Goal: Communication & Community: Answer question/provide support

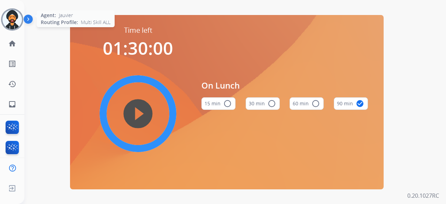
click at [17, 18] on img at bounding box center [12, 20] width 20 height 20
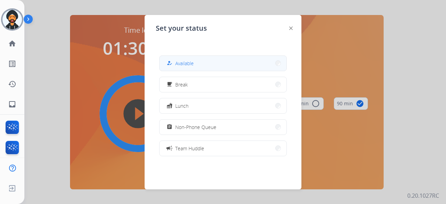
click at [186, 66] on span "Available" at bounding box center [184, 63] width 18 height 7
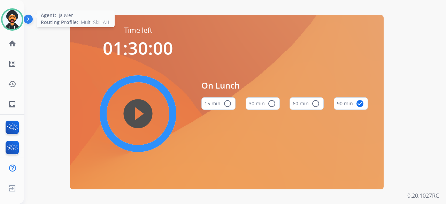
click at [13, 19] on img at bounding box center [12, 20] width 20 height 20
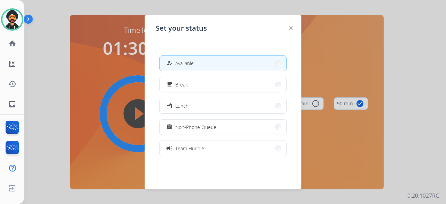
click at [199, 60] on button "how_to_reg Available" at bounding box center [223, 63] width 127 height 15
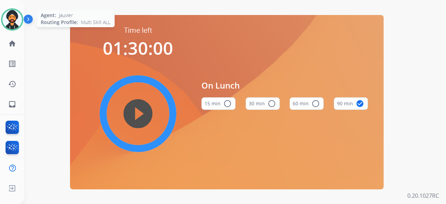
click at [18, 15] on img at bounding box center [12, 20] width 20 height 20
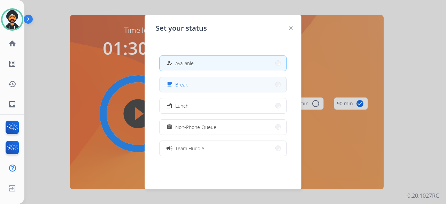
click at [200, 87] on button "free_breakfast Break" at bounding box center [223, 84] width 127 height 15
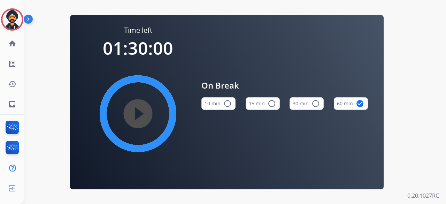
click at [17, 17] on img at bounding box center [12, 20] width 20 height 20
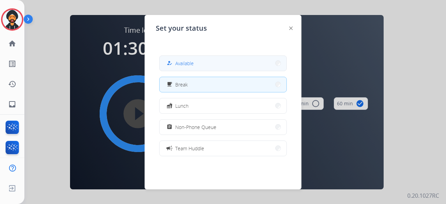
click at [191, 59] on div "how_to_reg Available" at bounding box center [179, 63] width 29 height 8
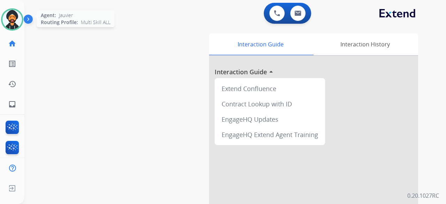
click at [14, 16] on img at bounding box center [12, 20] width 20 height 20
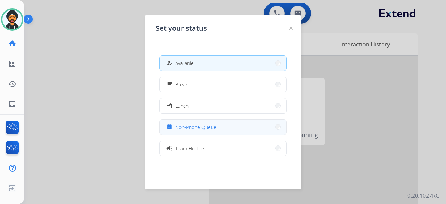
click at [210, 124] on span "Non-Phone Queue" at bounding box center [195, 126] width 41 height 7
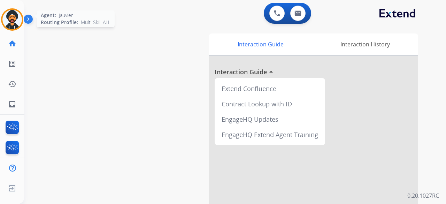
drag, startPoint x: 12, startPoint y: 16, endPoint x: 20, endPoint y: 16, distance: 7.7
click at [13, 16] on img at bounding box center [12, 20] width 20 height 20
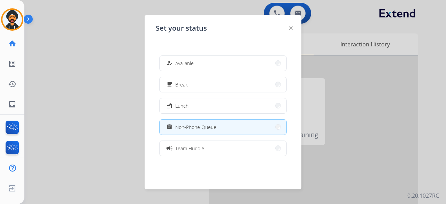
click at [192, 76] on div "how_to_reg Available free_breakfast Break fastfood Lunch assignment Non-Phone Q…" at bounding box center [223, 105] width 134 height 111
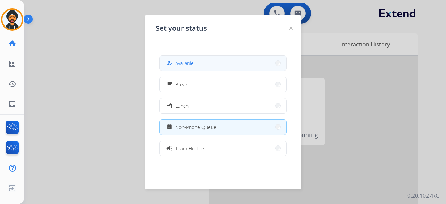
click at [189, 59] on button "how_to_reg Available" at bounding box center [223, 63] width 127 height 15
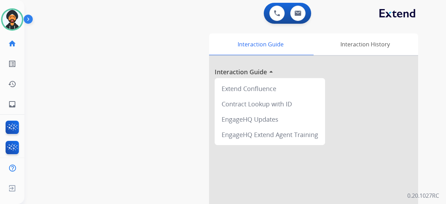
drag, startPoint x: 13, startPoint y: 14, endPoint x: 34, endPoint y: 22, distance: 22.9
click at [13, 14] on img at bounding box center [12, 20] width 20 height 20
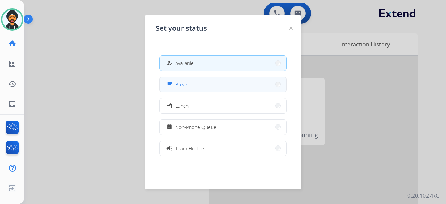
click at [191, 82] on button "free_breakfast Break" at bounding box center [223, 84] width 127 height 15
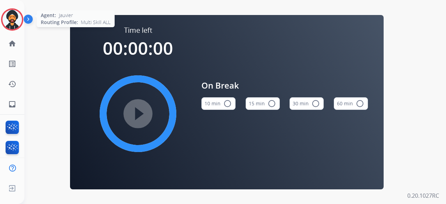
click at [10, 16] on img at bounding box center [12, 20] width 20 height 20
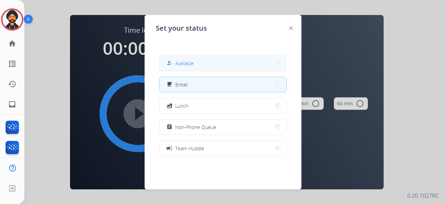
click at [181, 60] on span "Available" at bounding box center [184, 63] width 18 height 7
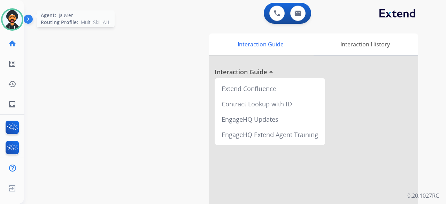
click at [19, 18] on img at bounding box center [12, 20] width 20 height 20
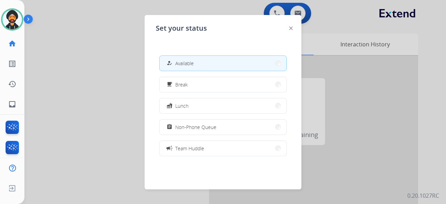
click at [403, 87] on div at bounding box center [223, 102] width 446 height 204
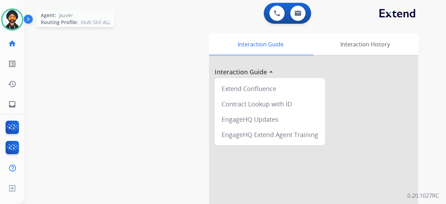
click at [13, 26] on img at bounding box center [12, 20] width 20 height 20
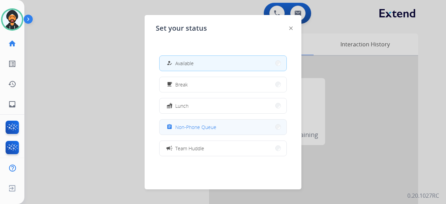
click at [197, 128] on span "Non-Phone Queue" at bounding box center [195, 126] width 41 height 7
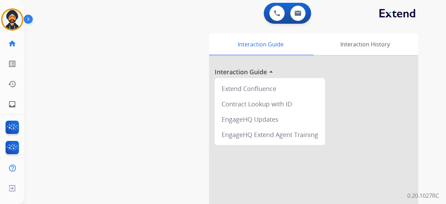
click at [26, 18] on img at bounding box center [30, 20] width 12 height 13
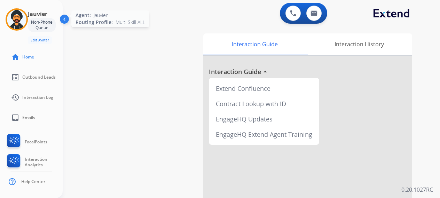
click at [11, 16] on img at bounding box center [17, 20] width 20 height 20
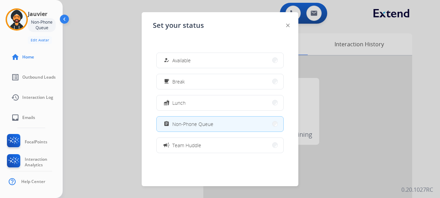
click at [186, 57] on span "Available" at bounding box center [181, 60] width 18 height 7
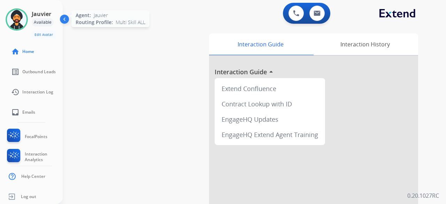
click at [11, 14] on img at bounding box center [17, 20] width 20 height 20
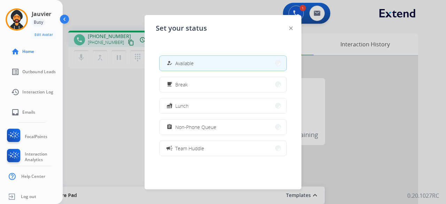
click at [142, 133] on div at bounding box center [223, 102] width 446 height 204
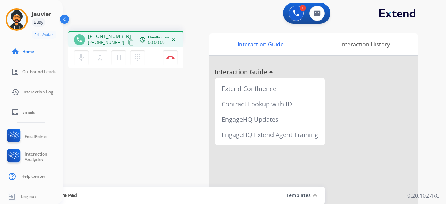
click at [128, 40] on mat-icon "content_copy" at bounding box center [131, 42] width 6 height 6
click at [136, 56] on mat-icon "dialpad" at bounding box center [137, 57] width 8 height 8
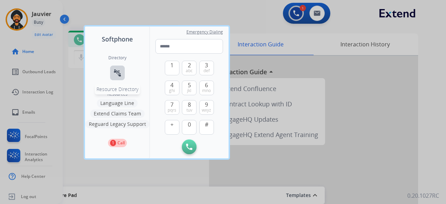
click at [123, 74] on button "connect_without_contact Resource Directory" at bounding box center [117, 72] width 15 height 15
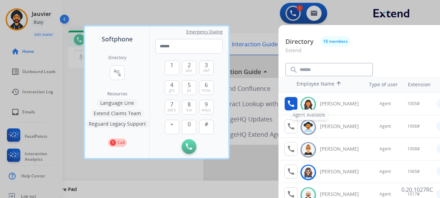
click at [288, 106] on mat-icon "call" at bounding box center [291, 104] width 8 height 8
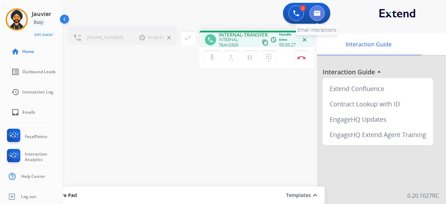
click at [316, 13] on img at bounding box center [316, 13] width 7 height 6
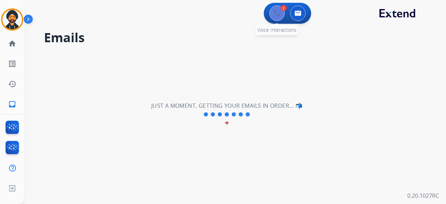
click at [280, 10] on button at bounding box center [276, 13] width 15 height 15
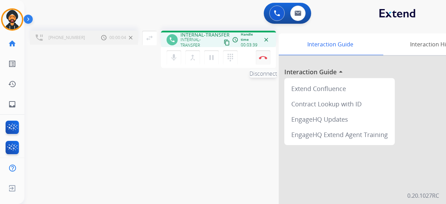
click at [261, 56] on img at bounding box center [263, 57] width 8 height 3
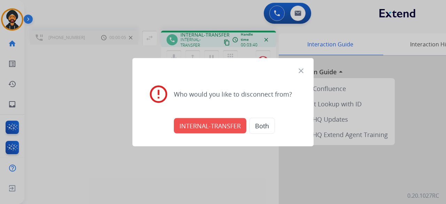
click at [231, 125] on button "INTERNAL-TRANSFER" at bounding box center [210, 125] width 72 height 15
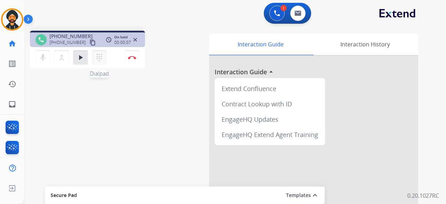
click at [100, 57] on mat-icon "dialpad" at bounding box center [99, 57] width 8 height 8
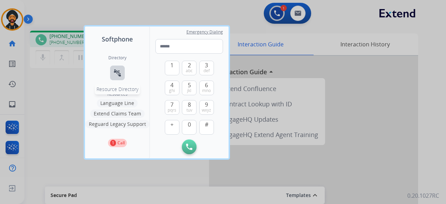
click at [118, 72] on mat-icon "connect_without_contact" at bounding box center [117, 73] width 8 height 8
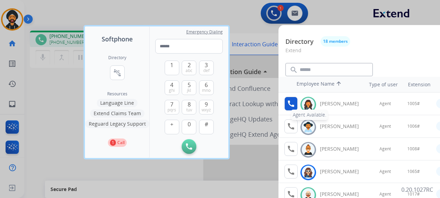
click at [296, 105] on button "call Agent Available." at bounding box center [291, 104] width 13 height 14
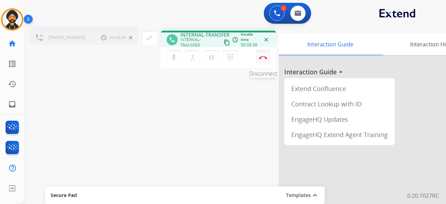
click at [266, 60] on button "Disconnect" at bounding box center [263, 57] width 15 height 15
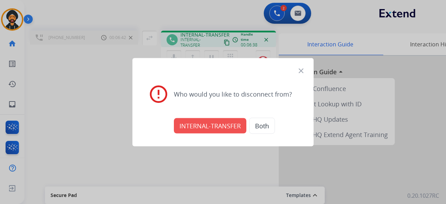
click at [214, 123] on button "INTERNAL-TRANSFER" at bounding box center [210, 125] width 72 height 15
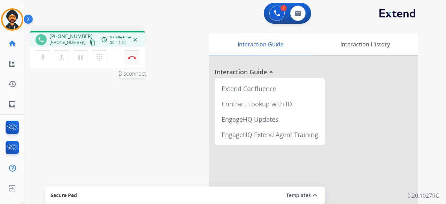
click at [132, 59] on img at bounding box center [132, 57] width 8 height 3
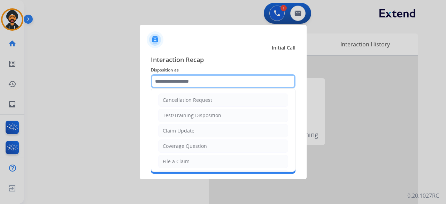
click at [192, 74] on input "text" at bounding box center [223, 81] width 145 height 14
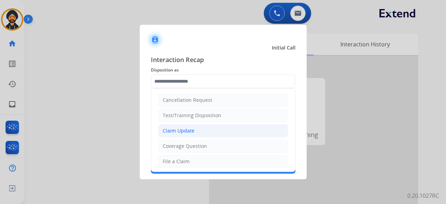
click at [183, 128] on div "Claim Update" at bounding box center [179, 130] width 32 height 7
type input "**********"
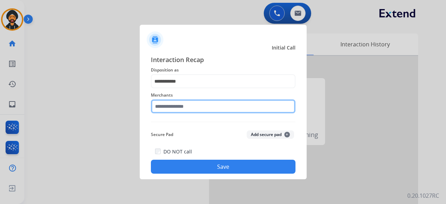
click at [174, 108] on input "text" at bounding box center [223, 106] width 145 height 14
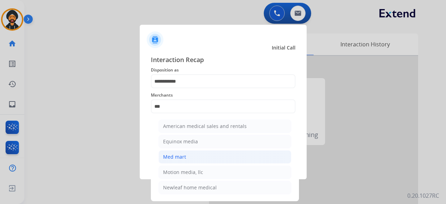
click at [175, 153] on div "Med mart" at bounding box center [174, 156] width 23 height 7
type input "********"
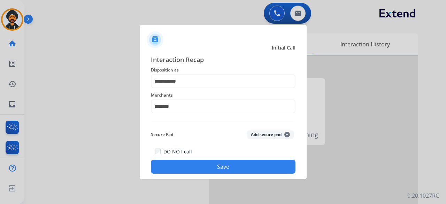
click at [193, 165] on button "Save" at bounding box center [223, 167] width 145 height 14
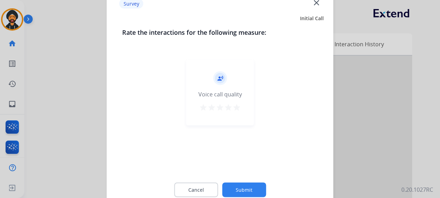
click at [249, 186] on button "Submit" at bounding box center [244, 190] width 44 height 15
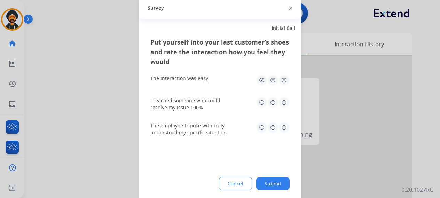
click at [272, 177] on div "Put yourself into your last customer’s shoes and rate the interaction how you f…" at bounding box center [220, 119] width 162 height 164
click at [273, 185] on button "Submit" at bounding box center [272, 183] width 33 height 13
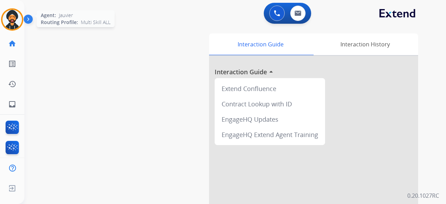
click at [8, 14] on img at bounding box center [12, 20] width 20 height 20
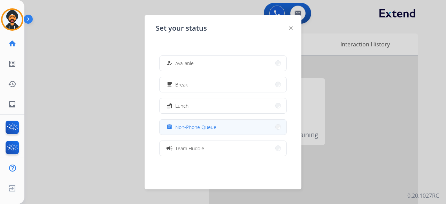
click at [209, 129] on span "Non-Phone Queue" at bounding box center [195, 126] width 41 height 7
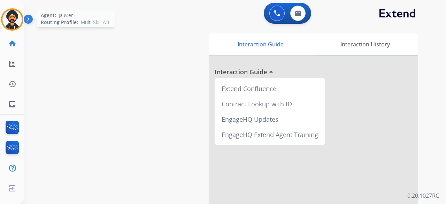
click at [14, 24] on img at bounding box center [12, 20] width 20 height 20
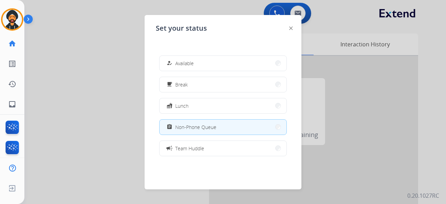
click at [112, 64] on div at bounding box center [223, 102] width 446 height 204
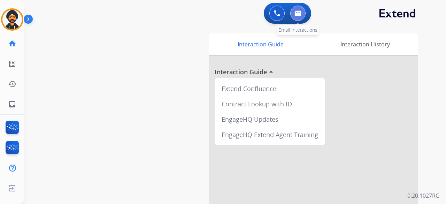
click at [300, 15] on img at bounding box center [297, 13] width 7 height 6
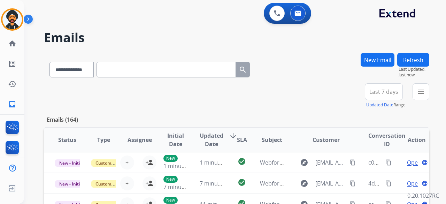
scroll to position [1, 0]
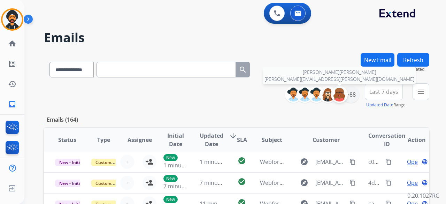
click at [346, 94] on div at bounding box center [339, 94] width 17 height 17
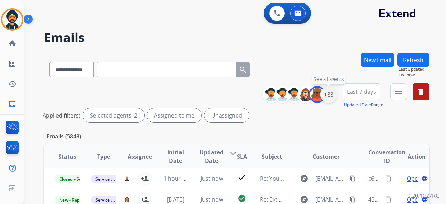
click at [326, 98] on div "+88" at bounding box center [328, 94] width 17 height 17
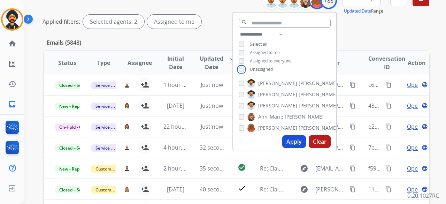
scroll to position [104, 0]
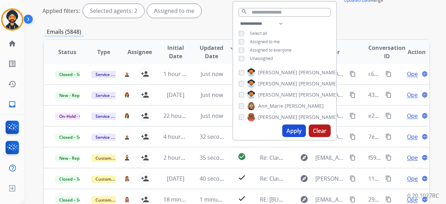
click at [294, 133] on button "Apply" at bounding box center [294, 130] width 24 height 13
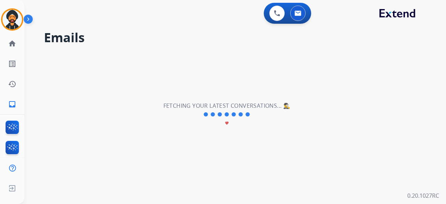
scroll to position [0, 0]
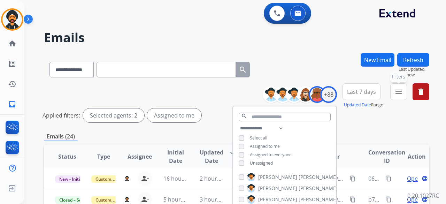
click at [400, 93] on mat-icon "menu" at bounding box center [398, 91] width 8 height 8
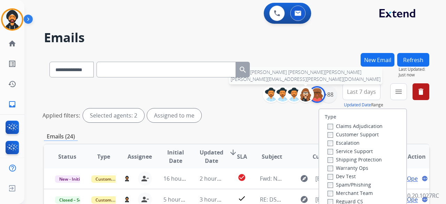
click at [313, 93] on img at bounding box center [317, 94] width 14 height 14
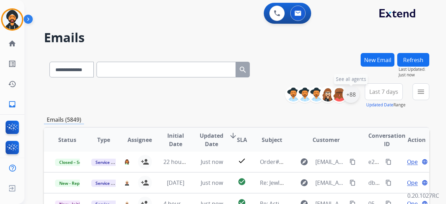
click at [354, 97] on div "+88" at bounding box center [350, 94] width 17 height 17
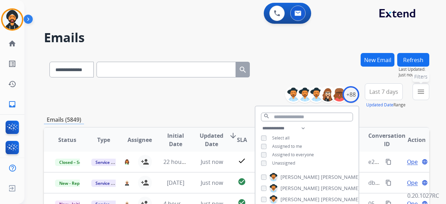
click at [419, 92] on mat-icon "menu" at bounding box center [421, 91] width 8 height 8
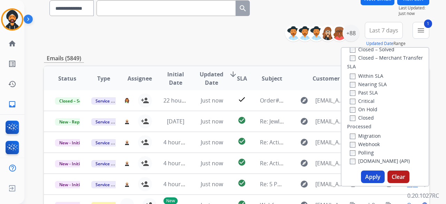
scroll to position [139, 0]
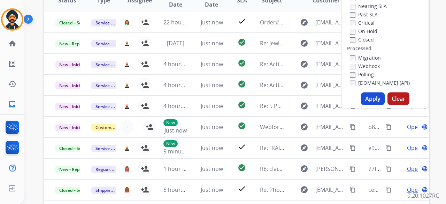
click at [366, 96] on button "Apply" at bounding box center [373, 98] width 24 height 13
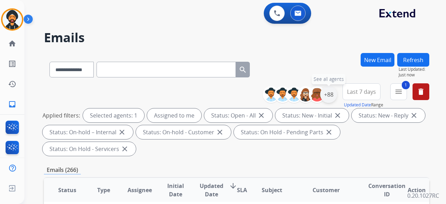
click at [329, 94] on div "+88" at bounding box center [328, 94] width 17 height 17
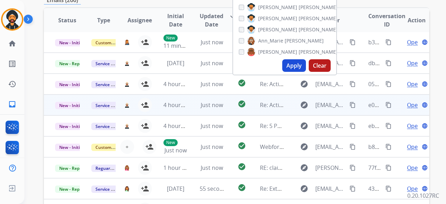
scroll to position [174, 0]
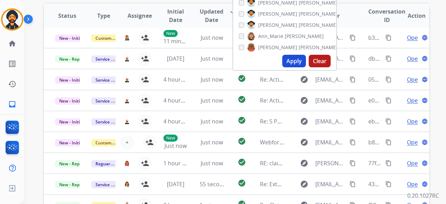
click at [290, 64] on button "Apply" at bounding box center [294, 61] width 24 height 13
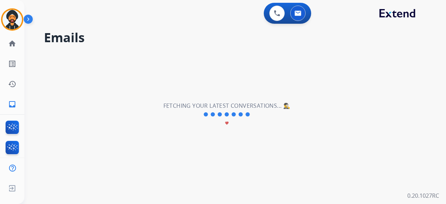
scroll to position [0, 0]
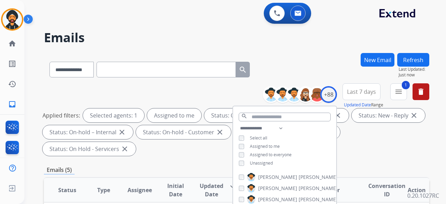
click at [172, 150] on div "Applied filters: Selected agents: 1 Assigned to me Status: Open - All close Sta…" at bounding box center [234, 131] width 385 height 47
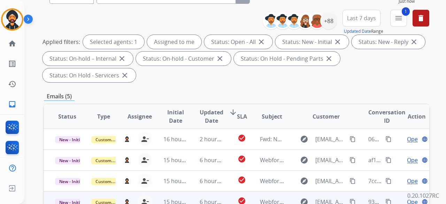
scroll to position [139, 0]
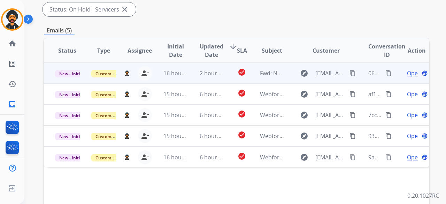
click at [411, 74] on span "Open" at bounding box center [414, 73] width 14 height 8
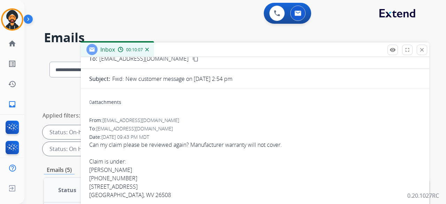
scroll to position [0, 0]
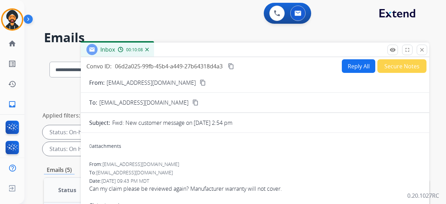
click at [353, 65] on button "Reply All" at bounding box center [358, 66] width 33 height 14
select select "**********"
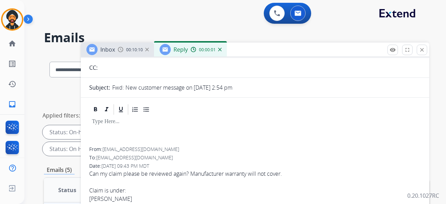
scroll to position [70, 0]
click at [103, 128] on div at bounding box center [255, 130] width 332 height 31
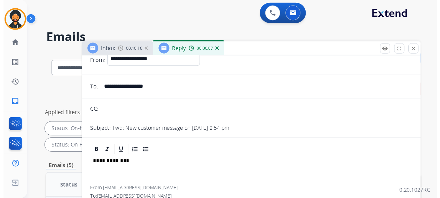
scroll to position [0, 0]
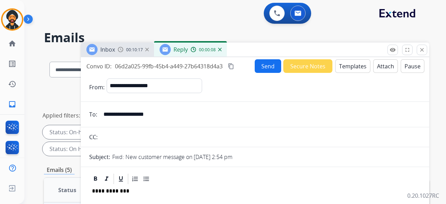
click at [270, 68] on button "Send" at bounding box center [268, 66] width 26 height 14
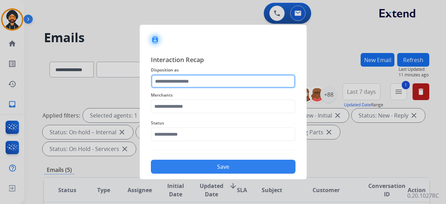
click at [209, 79] on input "text" at bounding box center [223, 81] width 145 height 14
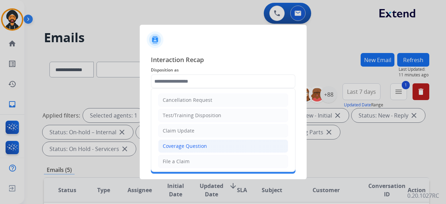
click at [189, 146] on div "Coverage Question" at bounding box center [185, 145] width 44 height 7
type input "**********"
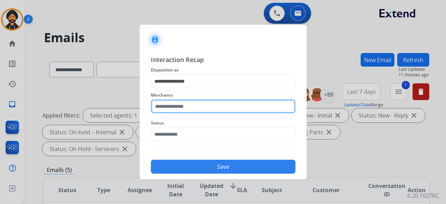
click at [174, 109] on input "text" at bounding box center [223, 106] width 145 height 14
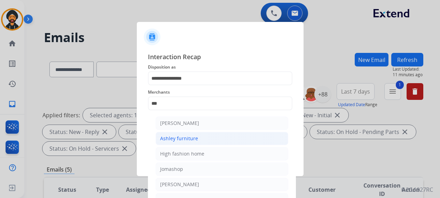
click at [180, 138] on div "Ashley furniture" at bounding box center [179, 138] width 38 height 7
type input "**********"
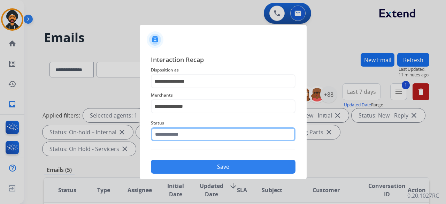
click at [176, 135] on input "text" at bounding box center [223, 134] width 145 height 14
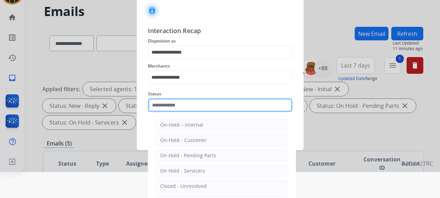
scroll to position [47, 0]
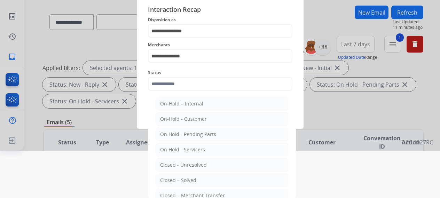
click at [180, 179] on div "Closed – Solved" at bounding box center [178, 180] width 36 height 7
type input "**********"
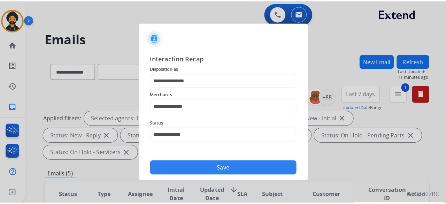
scroll to position [0, 0]
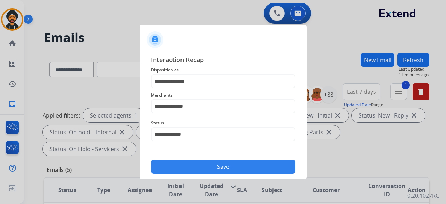
click at [187, 166] on button "Save" at bounding box center [223, 167] width 145 height 14
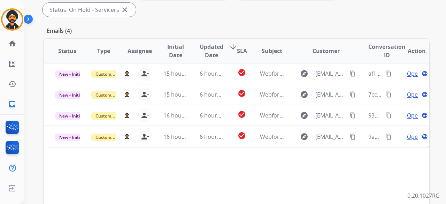
scroll to position [139, 0]
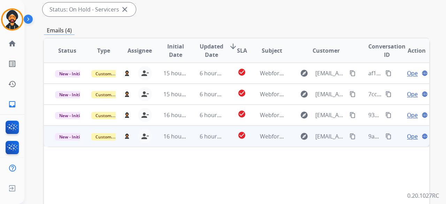
click at [404, 133] on div "Open language" at bounding box center [416, 136] width 25 height 8
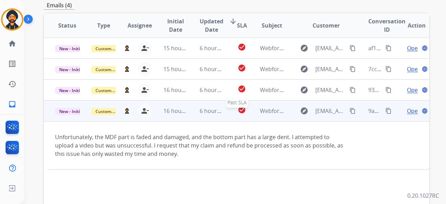
scroll to position [174, 0]
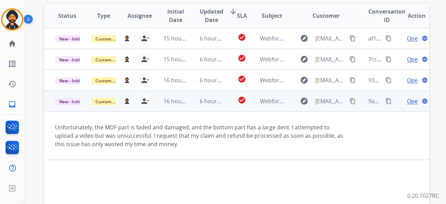
click at [407, 98] on span "Open" at bounding box center [414, 101] width 14 height 8
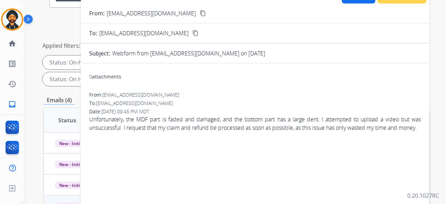
scroll to position [35, 0]
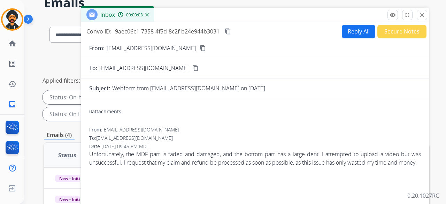
click at [200, 47] on mat-icon "content_copy" at bounding box center [203, 48] width 6 height 6
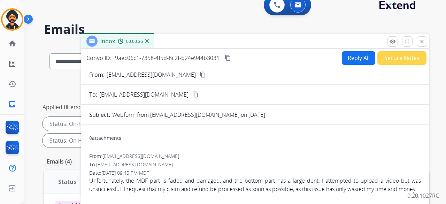
scroll to position [0, 0]
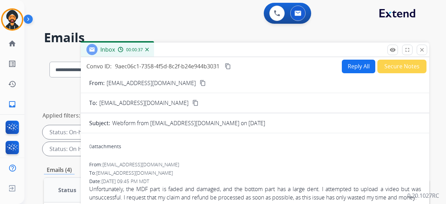
click at [342, 63] on button "Reply All" at bounding box center [358, 67] width 33 height 14
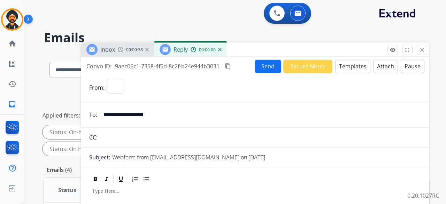
select select "**********"
click at [351, 68] on button "Templates" at bounding box center [352, 67] width 35 height 14
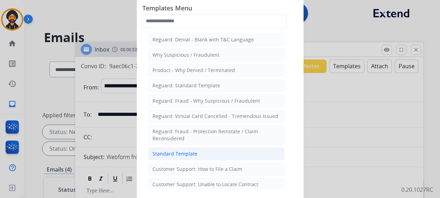
click at [184, 152] on div "Standard Template" at bounding box center [175, 153] width 45 height 7
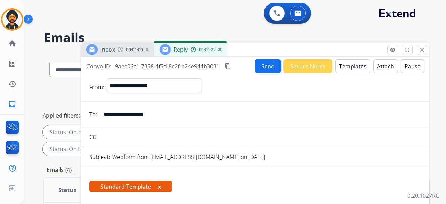
scroll to position [139, 0]
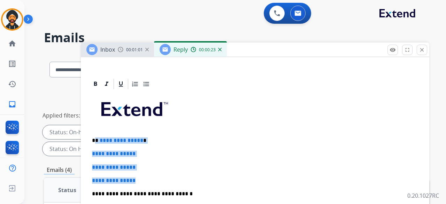
drag, startPoint x: 145, startPoint y: 178, endPoint x: 94, endPoint y: 137, distance: 65.1
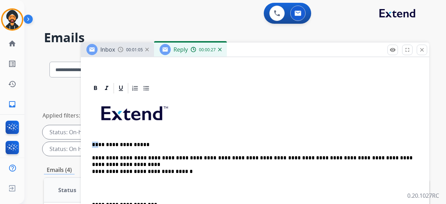
drag, startPoint x: 99, startPoint y: 138, endPoint x: 97, endPoint y: 145, distance: 6.5
click at [90, 139] on div "**********" at bounding box center [255, 200] width 332 height 213
drag, startPoint x: 146, startPoint y: 140, endPoint x: 99, endPoint y: 139, distance: 47.4
click at [99, 141] on p "**********" at bounding box center [252, 144] width 320 height 6
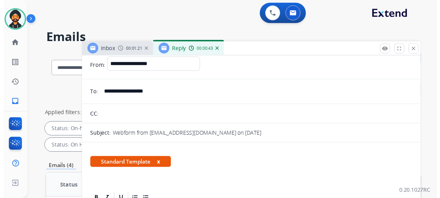
scroll to position [0, 0]
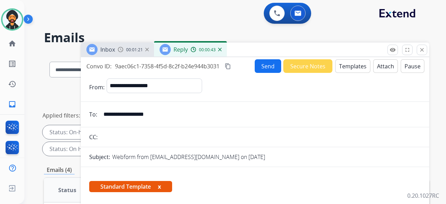
click at [255, 67] on button "Send" at bounding box center [268, 66] width 26 height 14
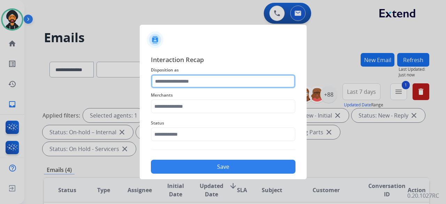
click at [190, 76] on input "text" at bounding box center [223, 81] width 145 height 14
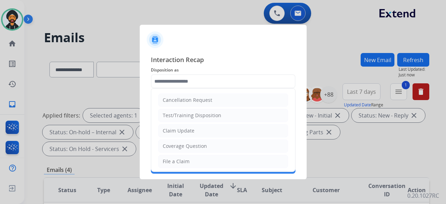
click at [189, 130] on div "Claim Update" at bounding box center [179, 130] width 32 height 7
type input "**********"
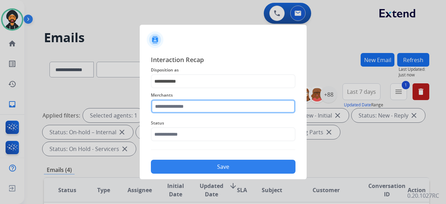
click at [170, 107] on input "text" at bounding box center [223, 106] width 145 height 14
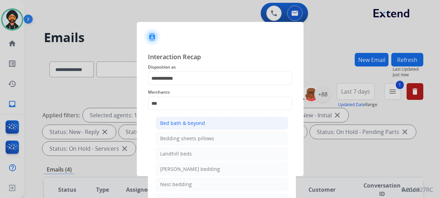
click at [180, 124] on div "Bed bath & beyond" at bounding box center [182, 123] width 45 height 7
type input "**********"
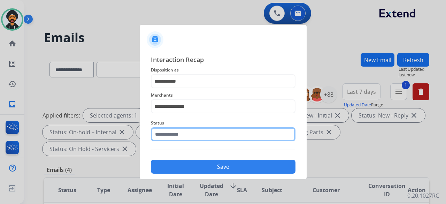
click at [176, 134] on input "text" at bounding box center [223, 134] width 145 height 14
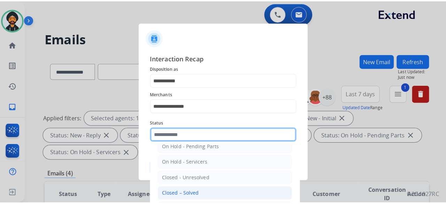
scroll to position [40, 0]
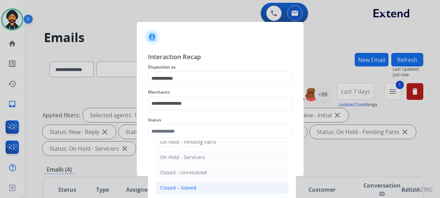
click at [188, 190] on li "Closed – Solved" at bounding box center [222, 187] width 133 height 13
type input "**********"
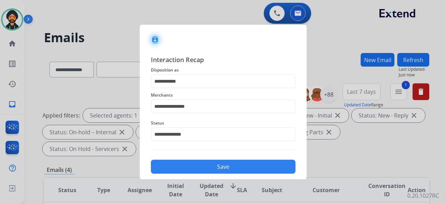
click at [188, 165] on button "Save" at bounding box center [223, 167] width 145 height 14
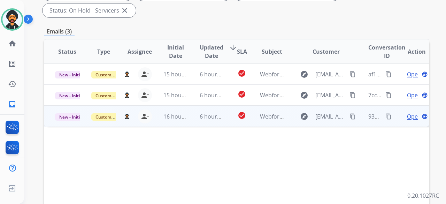
scroll to position [139, 0]
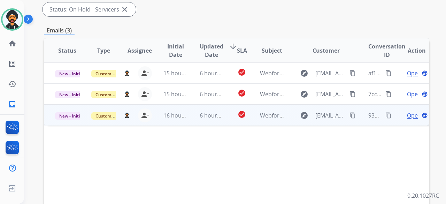
click at [407, 114] on span "Open" at bounding box center [414, 115] width 14 height 8
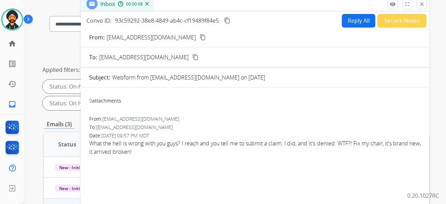
scroll to position [35, 0]
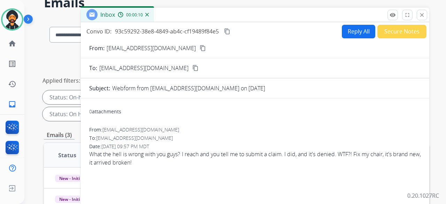
click at [200, 48] on mat-icon "content_copy" at bounding box center [203, 48] width 6 height 6
click at [342, 32] on button "Reply All" at bounding box center [358, 32] width 33 height 14
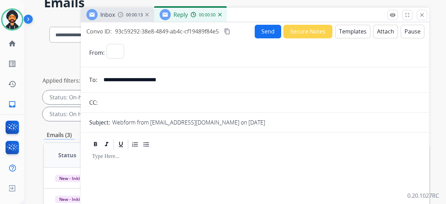
select select "**********"
click at [353, 33] on button "Templates" at bounding box center [352, 32] width 35 height 14
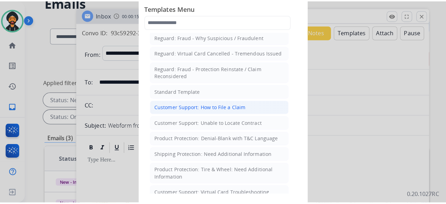
scroll to position [70, 0]
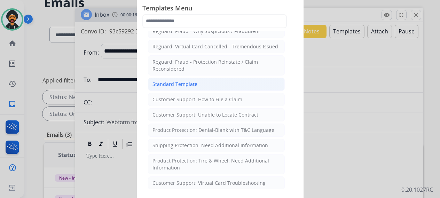
click at [176, 81] on div "Standard Template" at bounding box center [175, 84] width 45 height 7
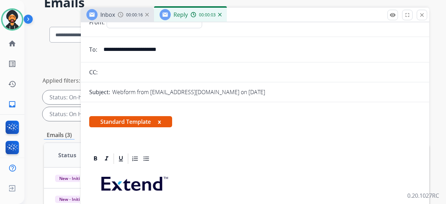
scroll to position [104, 0]
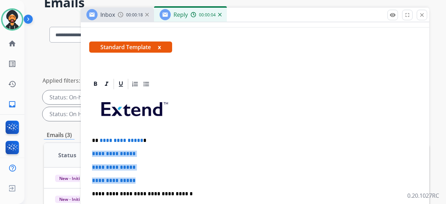
drag, startPoint x: 146, startPoint y: 179, endPoint x: 84, endPoint y: 151, distance: 68.4
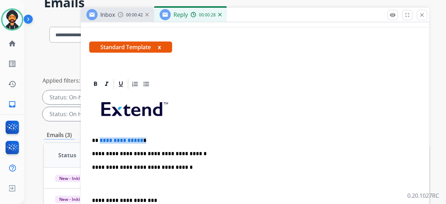
drag, startPoint x: 143, startPoint y: 141, endPoint x: 99, endPoint y: 141, distance: 43.5
click at [99, 141] on p "**********" at bounding box center [252, 140] width 320 height 6
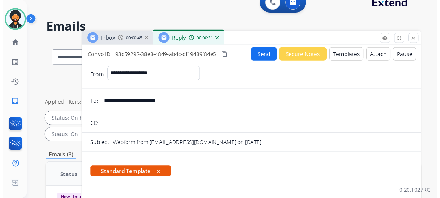
scroll to position [0, 0]
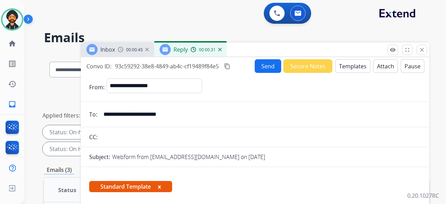
click at [260, 64] on button "Send" at bounding box center [268, 66] width 26 height 14
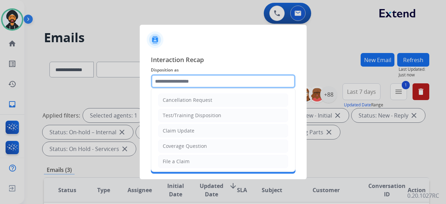
click at [187, 79] on input "text" at bounding box center [223, 81] width 145 height 14
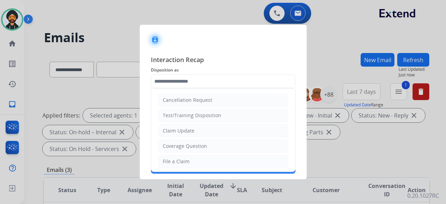
click at [186, 128] on div "Claim Update" at bounding box center [179, 130] width 32 height 7
type input "**********"
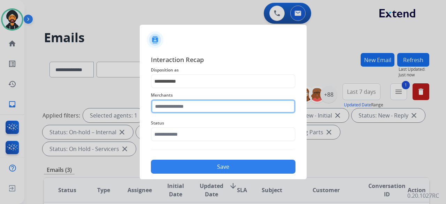
click at [179, 104] on input "text" at bounding box center [223, 106] width 145 height 14
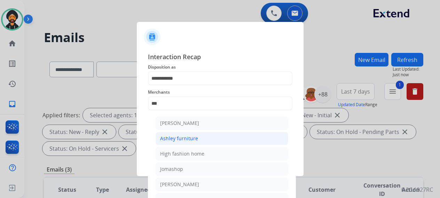
click at [180, 137] on div "Ashley furniture" at bounding box center [179, 138] width 38 height 7
type input "**********"
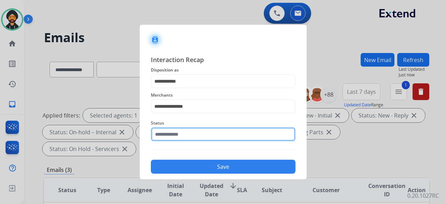
click at [173, 135] on input "text" at bounding box center [223, 134] width 145 height 14
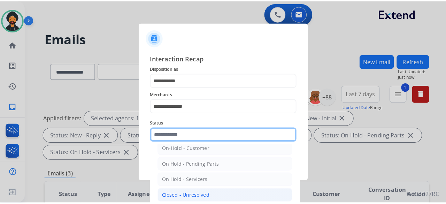
scroll to position [40, 0]
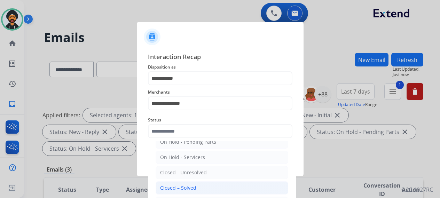
drag, startPoint x: 189, startPoint y: 186, endPoint x: 192, endPoint y: 173, distance: 12.4
click at [189, 186] on div "Closed – Solved" at bounding box center [178, 188] width 36 height 7
type input "**********"
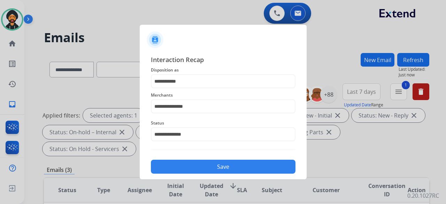
click at [184, 164] on button "Save" at bounding box center [223, 167] width 145 height 14
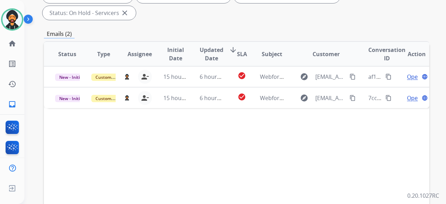
scroll to position [139, 0]
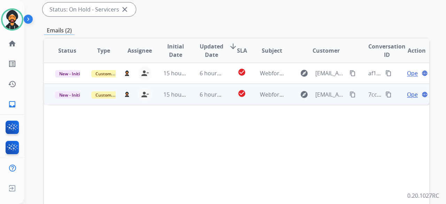
click at [406, 88] on td "Open language" at bounding box center [411, 94] width 36 height 21
click at [407, 92] on span "Open" at bounding box center [414, 94] width 14 height 8
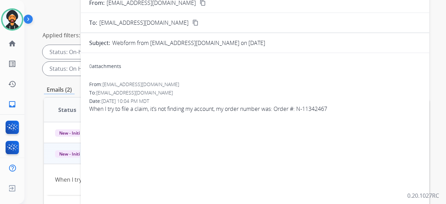
scroll to position [35, 0]
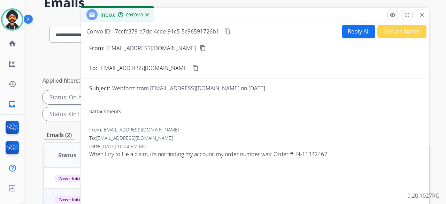
click at [200, 45] on mat-icon "content_copy" at bounding box center [203, 48] width 6 height 6
click at [351, 33] on button "Reply All" at bounding box center [358, 32] width 33 height 14
select select "**********"
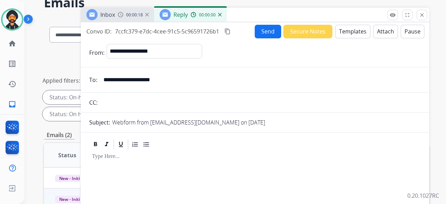
click at [348, 27] on button "Templates" at bounding box center [352, 32] width 35 height 14
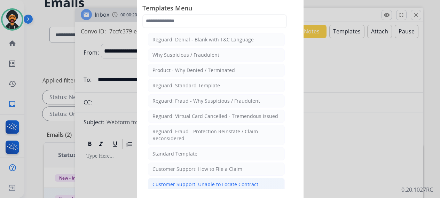
click at [227, 181] on div "Customer Support: Unable to Locate Contract" at bounding box center [206, 184] width 106 height 7
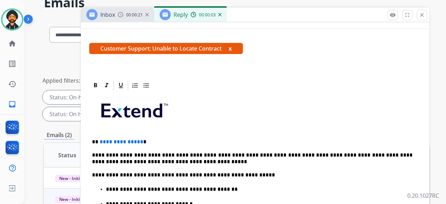
scroll to position [104, 0]
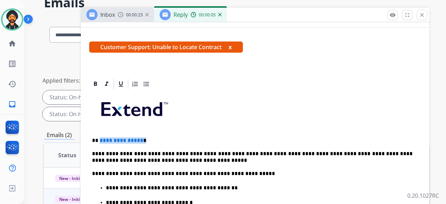
drag, startPoint x: 144, startPoint y: 142, endPoint x: 99, endPoint y: 140, distance: 44.7
click at [99, 140] on p "**********" at bounding box center [252, 140] width 320 height 6
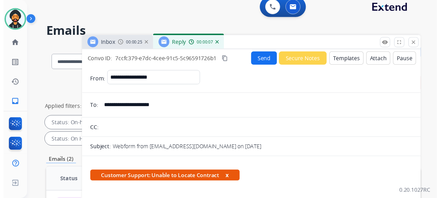
scroll to position [0, 0]
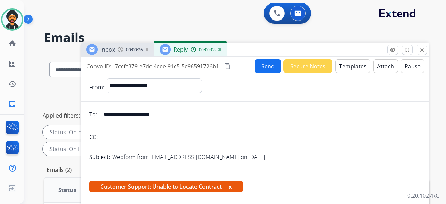
click at [267, 65] on button "Send" at bounding box center [268, 66] width 26 height 14
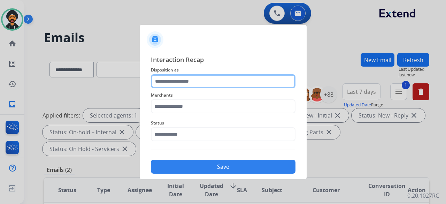
click at [223, 76] on input "text" at bounding box center [223, 81] width 145 height 14
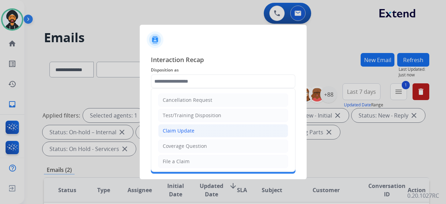
click at [195, 129] on li "Claim Update" at bounding box center [223, 130] width 130 height 13
type input "**********"
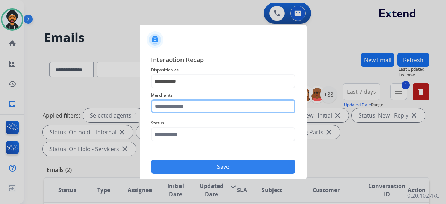
click at [178, 109] on input "text" at bounding box center [223, 106] width 145 height 14
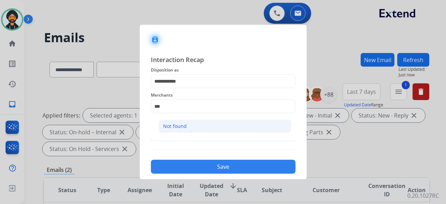
click at [177, 129] on div "Not found" at bounding box center [175, 126] width 24 height 7
type input "*********"
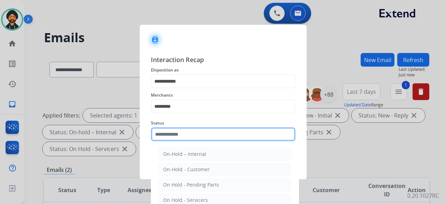
click at [174, 135] on input "text" at bounding box center [223, 134] width 145 height 14
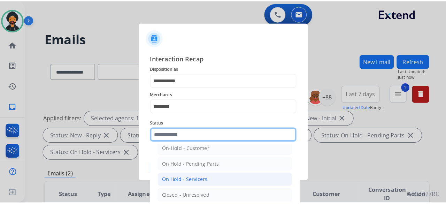
scroll to position [40, 0]
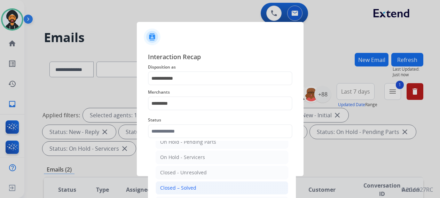
click at [194, 186] on div "Closed – Solved" at bounding box center [178, 188] width 36 height 7
type input "**********"
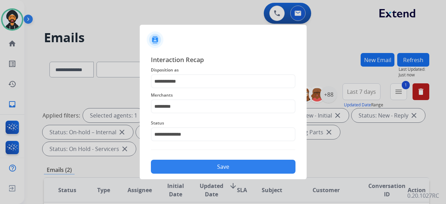
click at [194, 162] on button "Save" at bounding box center [223, 167] width 145 height 14
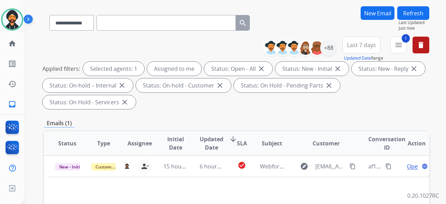
scroll to position [70, 0]
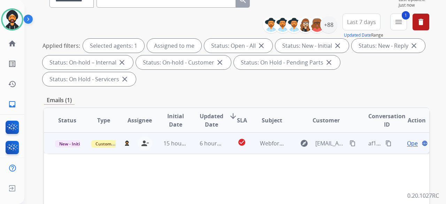
click at [407, 144] on span "Open" at bounding box center [414, 143] width 14 height 8
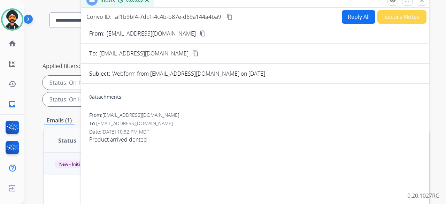
scroll to position [35, 0]
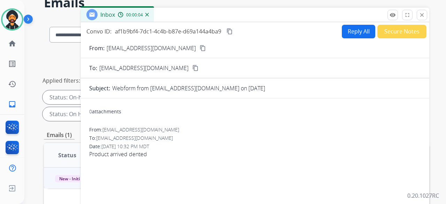
click at [342, 29] on button "Reply All" at bounding box center [358, 32] width 33 height 14
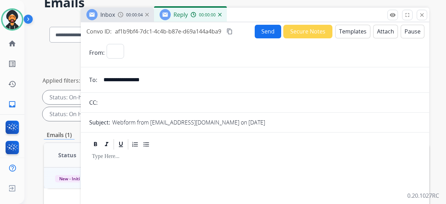
select select "**********"
click at [346, 33] on button "Templates" at bounding box center [352, 32] width 35 height 14
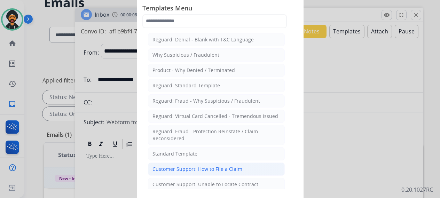
click at [219, 166] on div "Customer Support: How to File a Claim" at bounding box center [198, 169] width 90 height 7
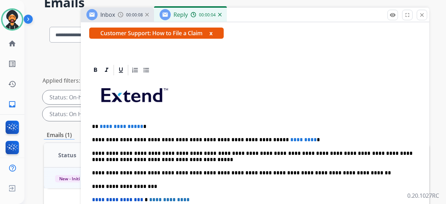
scroll to position [125, 0]
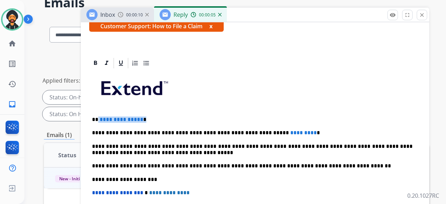
drag, startPoint x: 158, startPoint y: 119, endPoint x: 98, endPoint y: 119, distance: 59.9
click at [98, 119] on p "**********" at bounding box center [252, 119] width 320 height 6
drag, startPoint x: 284, startPoint y: 132, endPoint x: 250, endPoint y: 132, distance: 33.4
click at [250, 132] on p "**********" at bounding box center [252, 133] width 320 height 6
click at [298, 124] on div "**********" at bounding box center [255, 175] width 332 height 213
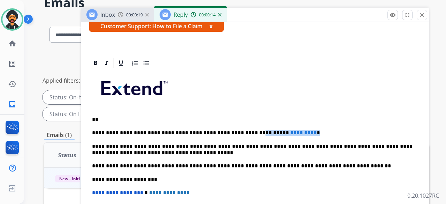
drag, startPoint x: 294, startPoint y: 133, endPoint x: 231, endPoint y: 133, distance: 63.4
click at [231, 133] on p "**********" at bounding box center [252, 133] width 320 height 6
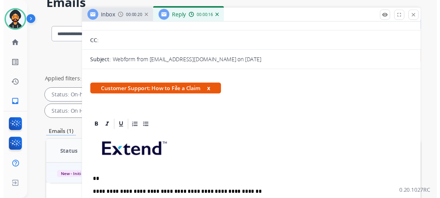
scroll to position [0, 0]
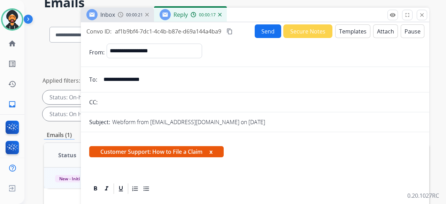
click at [264, 33] on button "Send" at bounding box center [268, 31] width 26 height 14
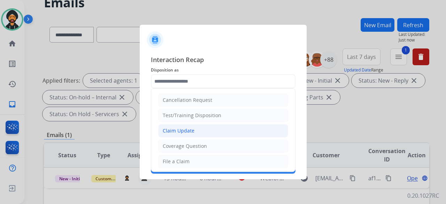
click at [188, 131] on div "Claim Update" at bounding box center [179, 130] width 32 height 7
type input "**********"
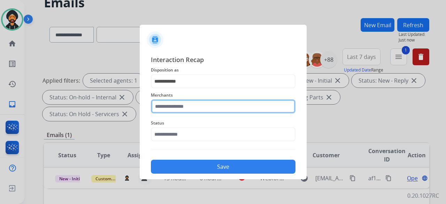
click at [174, 109] on input "text" at bounding box center [223, 106] width 145 height 14
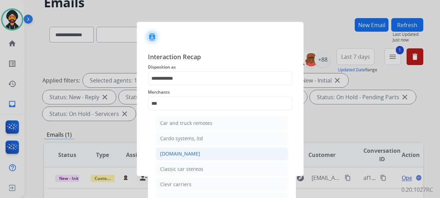
click at [178, 152] on div "[DOMAIN_NAME]" at bounding box center [180, 153] width 40 height 7
type input "**********"
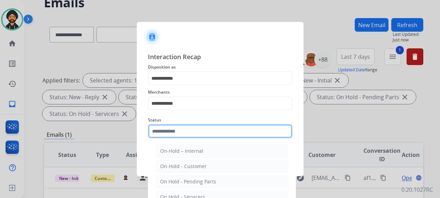
click at [177, 140] on div "Status On-Hold – Internal On-Hold - Customer On Hold - Pending Parts On Hold - …" at bounding box center [220, 127] width 145 height 28
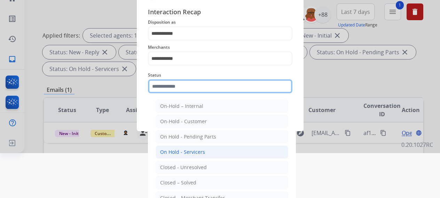
scroll to position [47, 0]
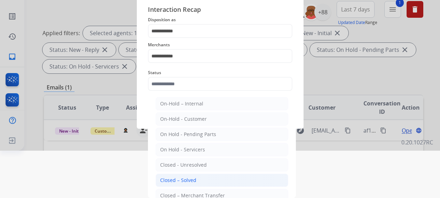
click at [182, 179] on div "Closed – Solved" at bounding box center [178, 180] width 36 height 7
type input "**********"
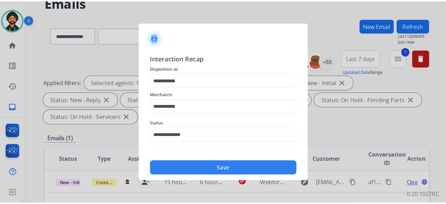
scroll to position [0, 0]
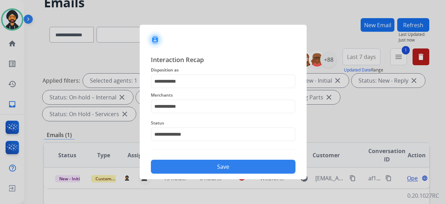
click at [206, 163] on button "Save" at bounding box center [223, 167] width 145 height 14
